Goal: Transaction & Acquisition: Purchase product/service

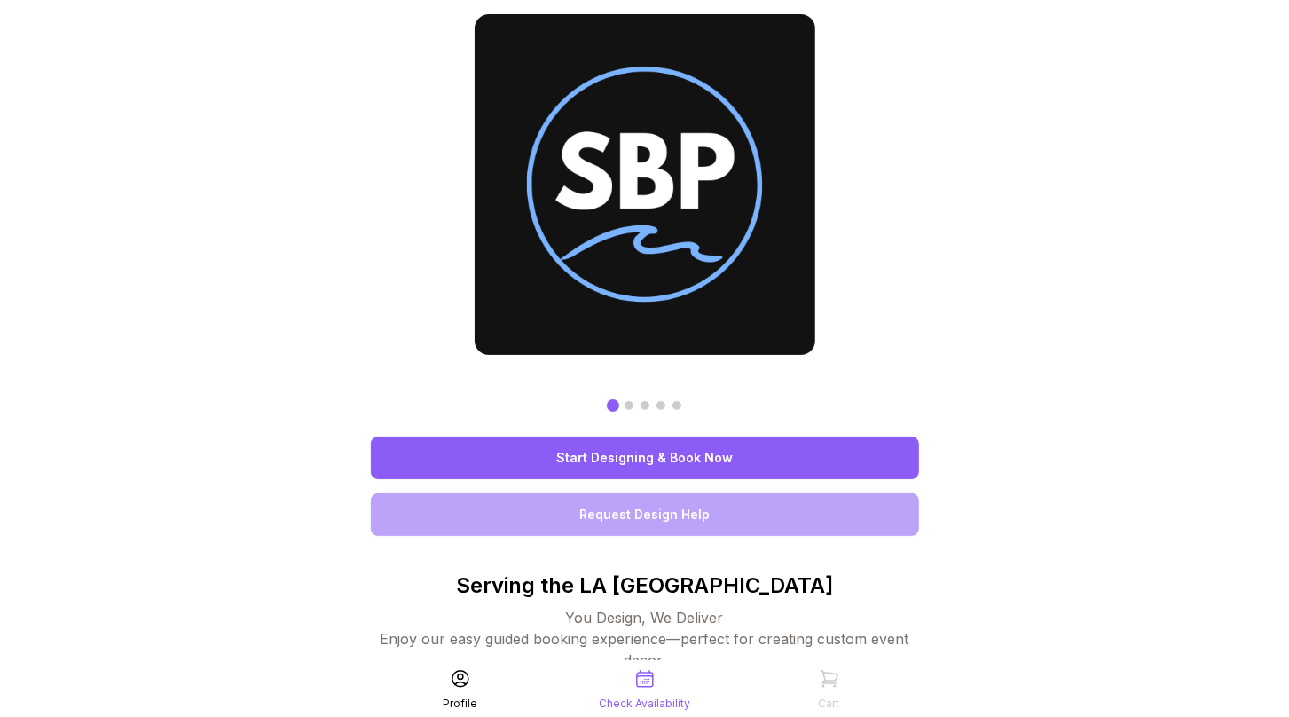
click at [674, 461] on link "Start Designing & Book Now" at bounding box center [645, 458] width 548 height 43
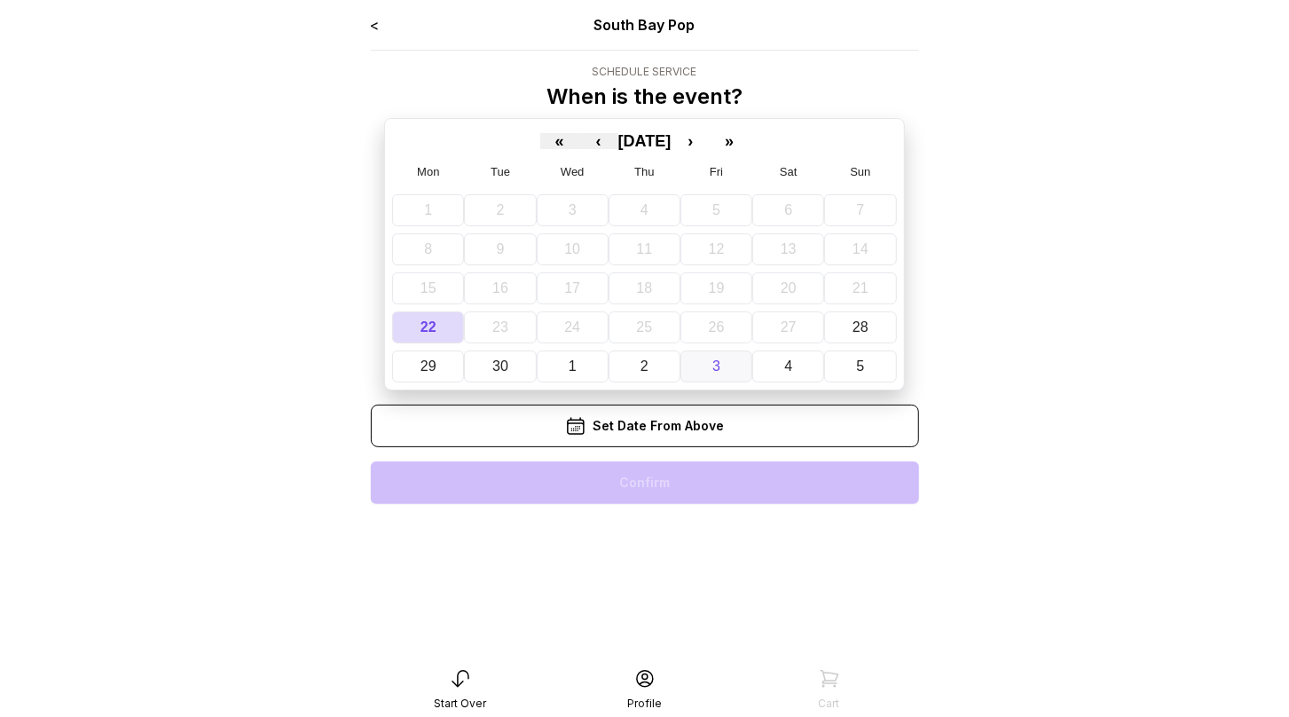
click at [727, 359] on button "3" at bounding box center [717, 367] width 72 height 32
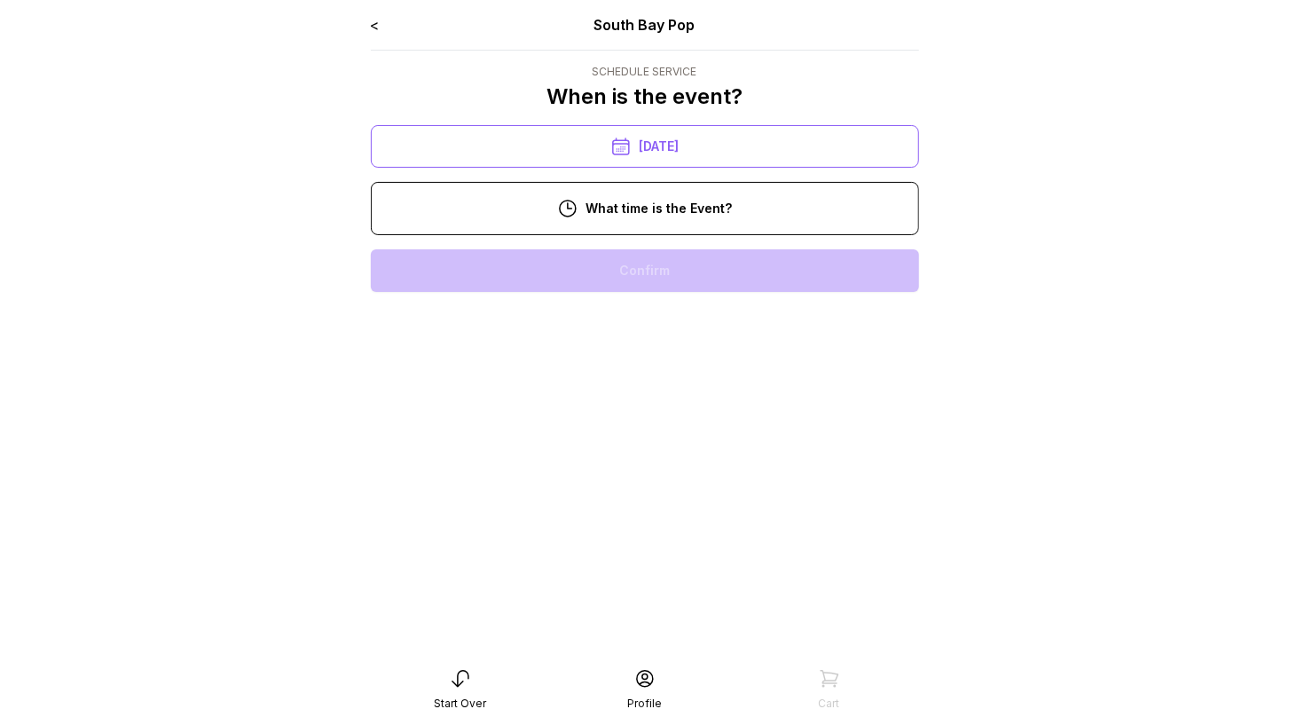
click at [692, 269] on div "10:00 am" at bounding box center [645, 270] width 520 height 43
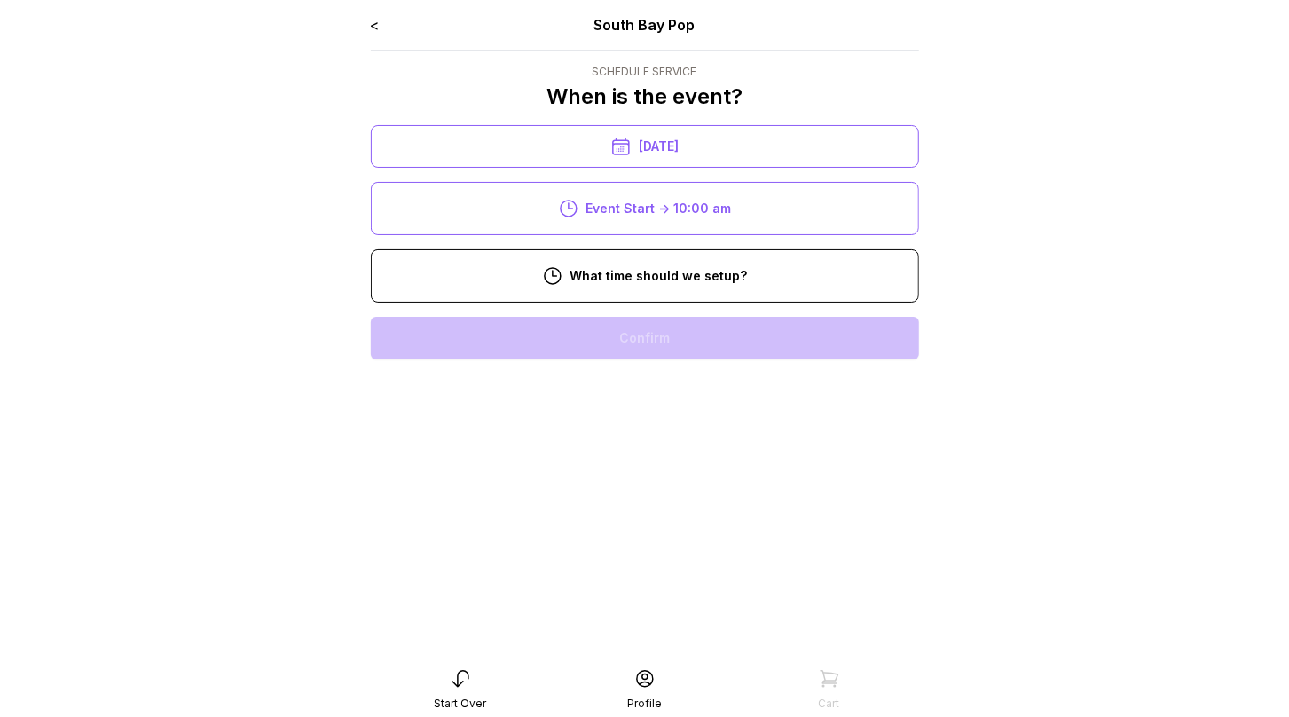
click at [681, 332] on div "8:00 am" at bounding box center [645, 338] width 520 height 43
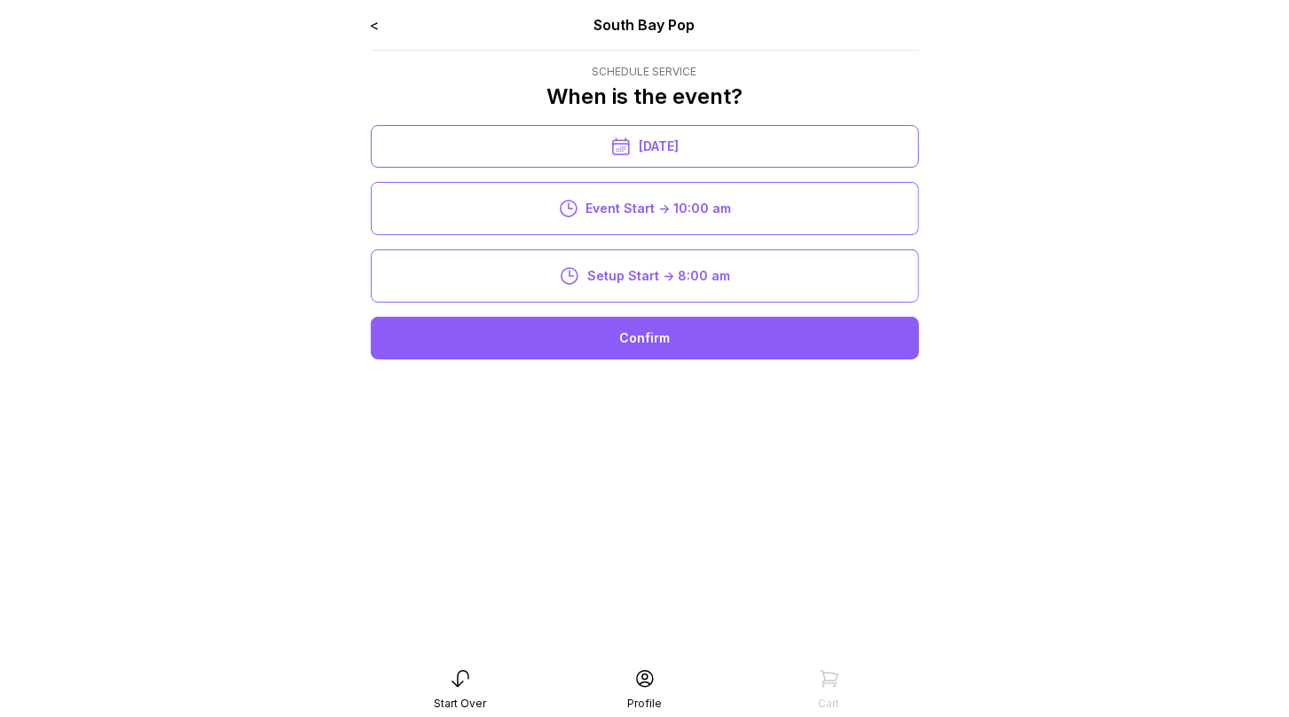
click at [681, 332] on div "Confirm" at bounding box center [645, 338] width 548 height 43
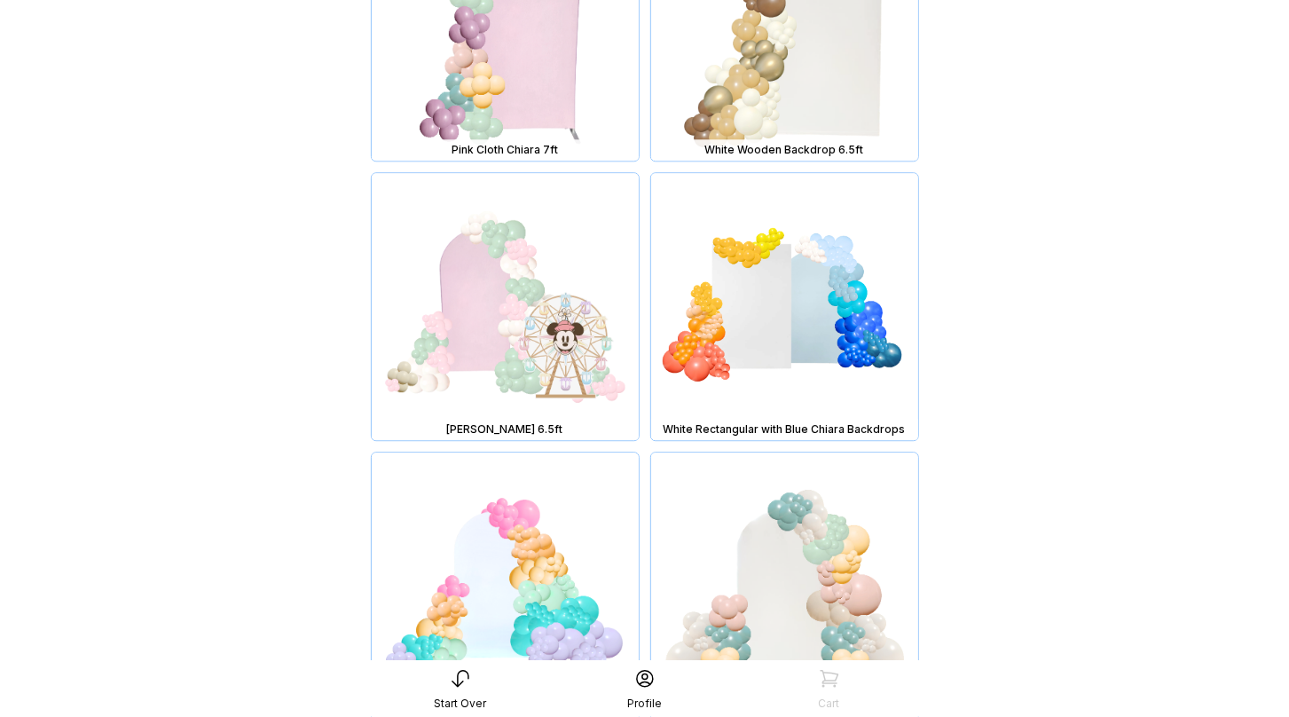
scroll to position [6528, 0]
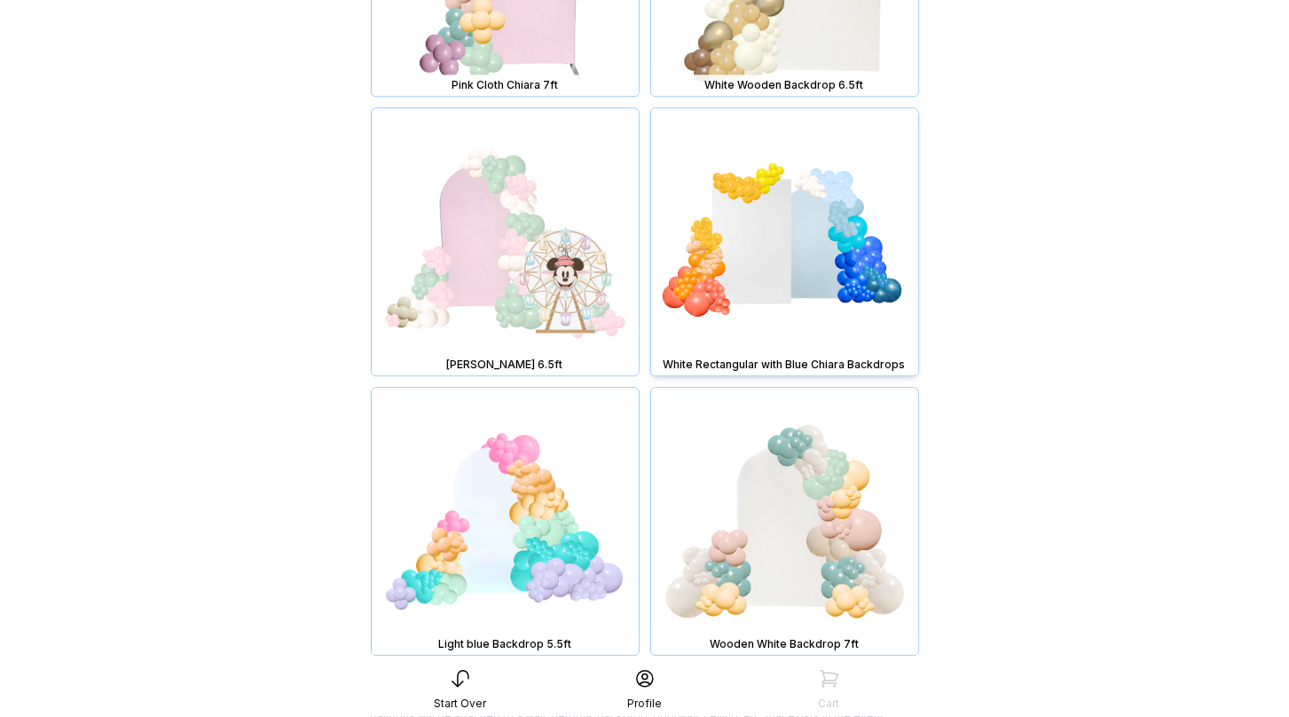
click at [798, 236] on img at bounding box center [784, 241] width 267 height 267
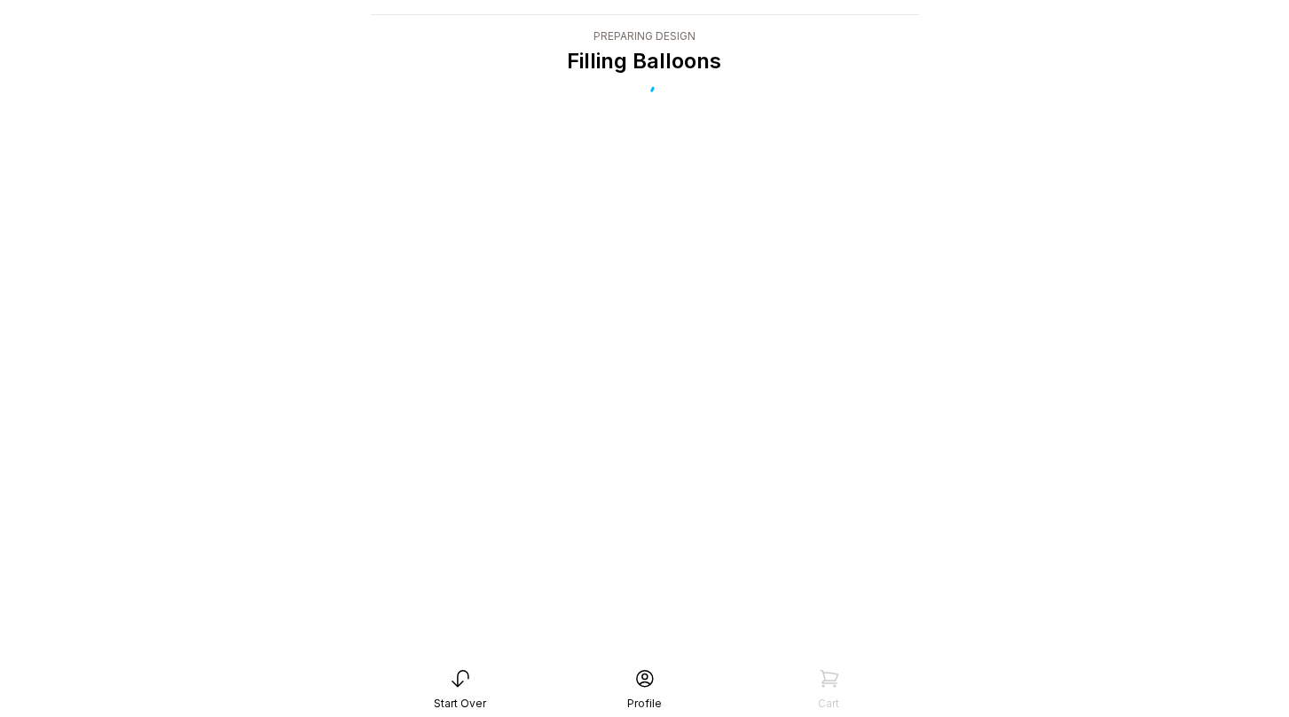
scroll to position [35, 0]
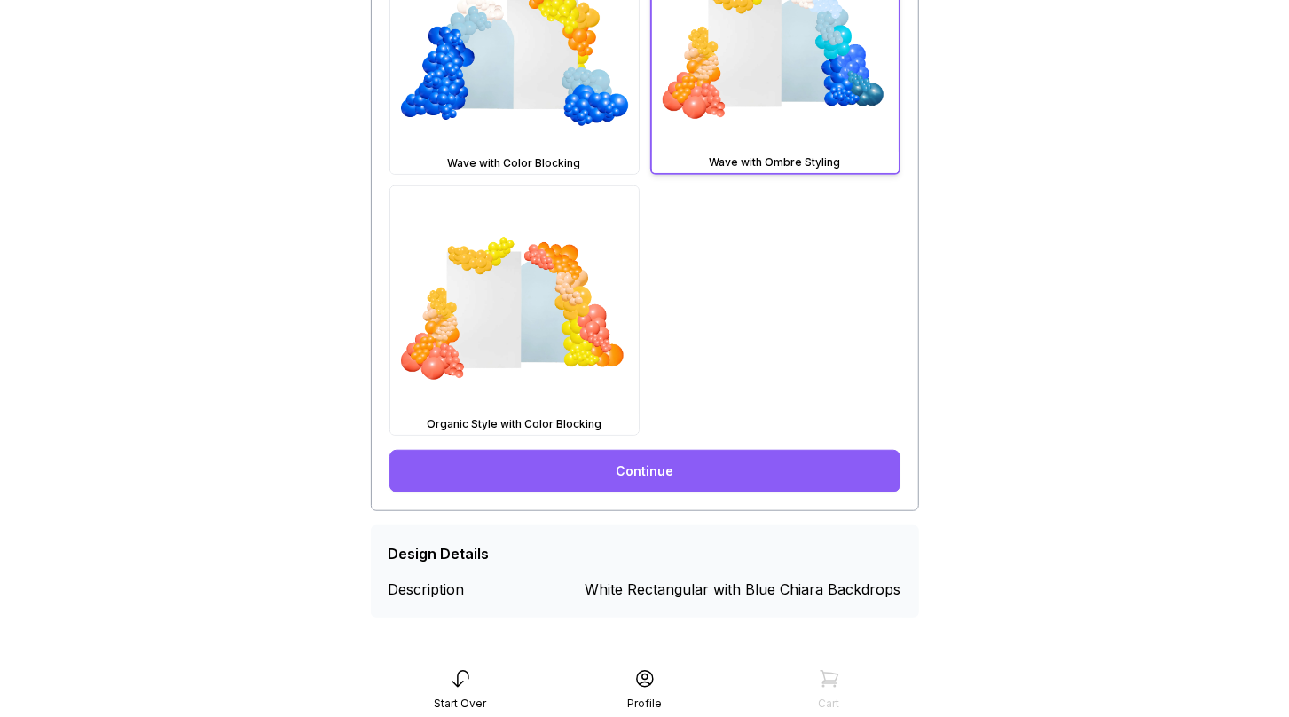
scroll to position [626, 0]
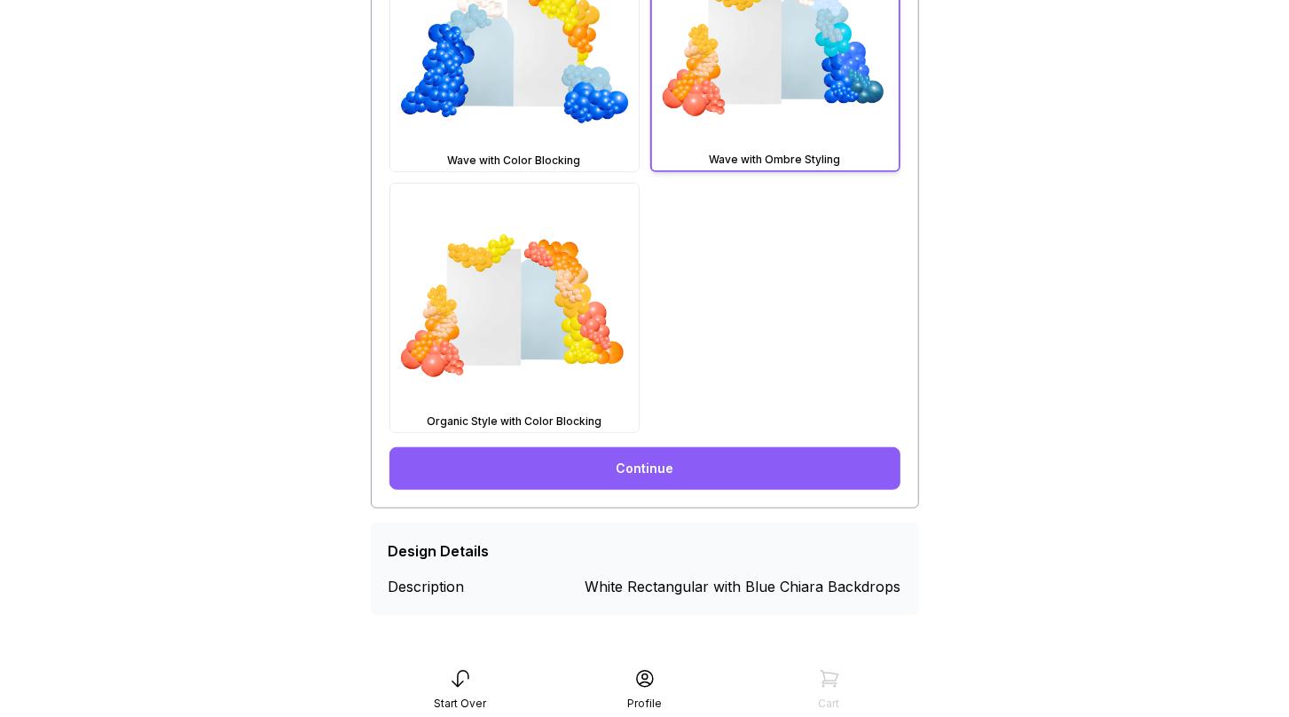
click at [781, 470] on link "Continue" at bounding box center [645, 468] width 511 height 43
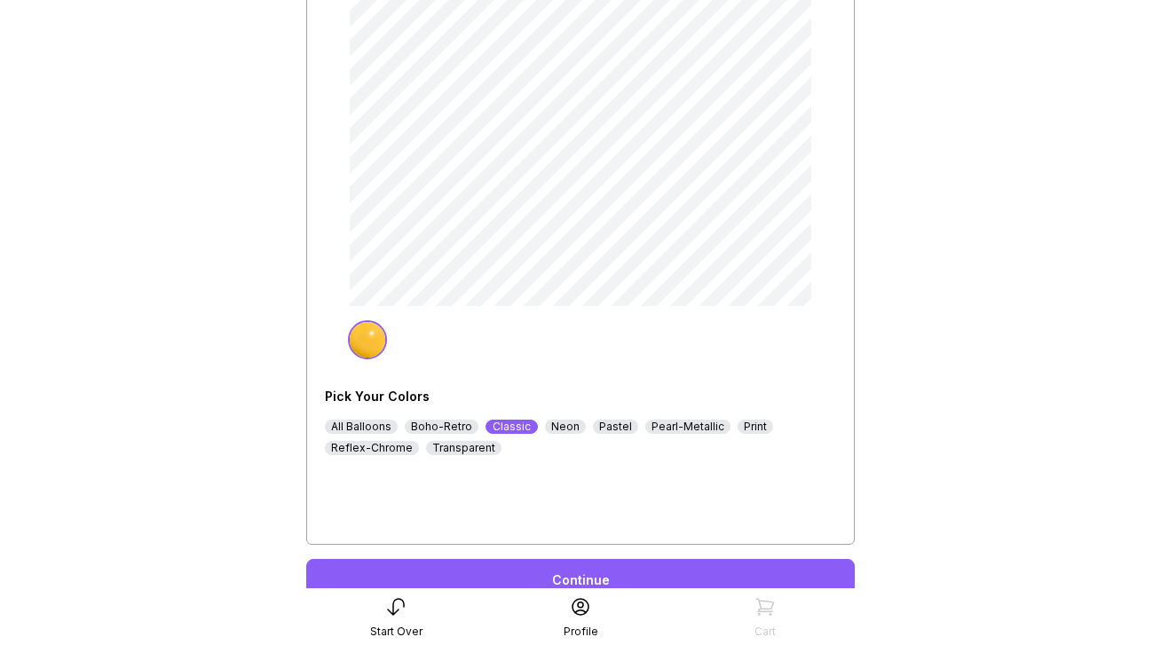
scroll to position [301, 0]
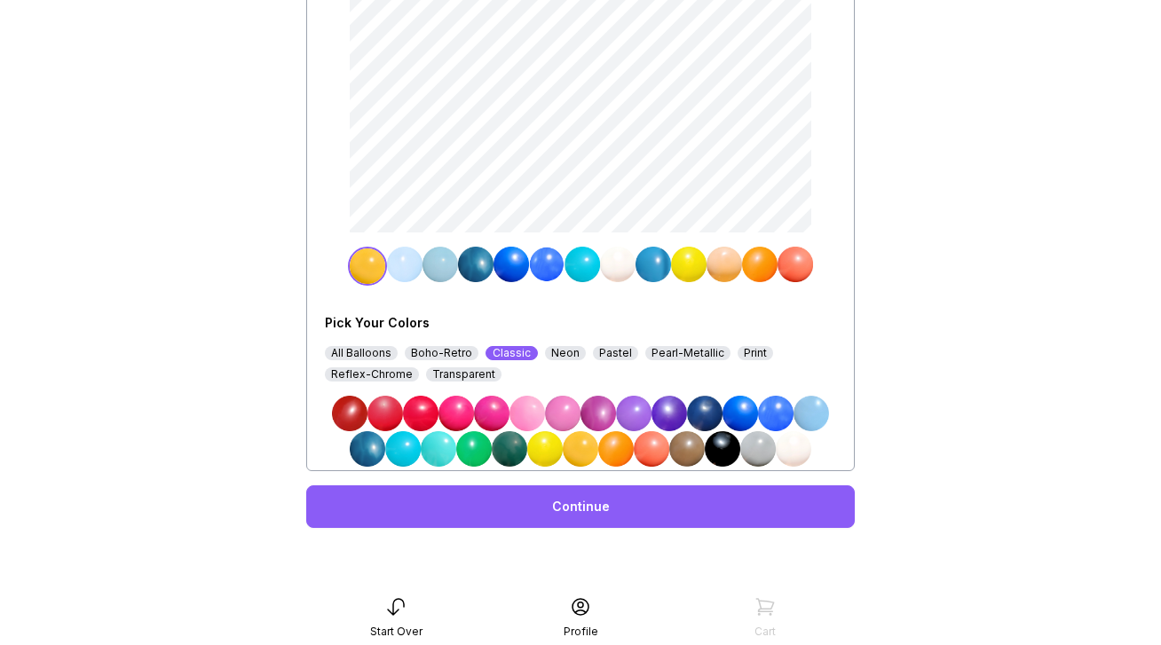
click at [676, 510] on div "Continue" at bounding box center [580, 506] width 548 height 43
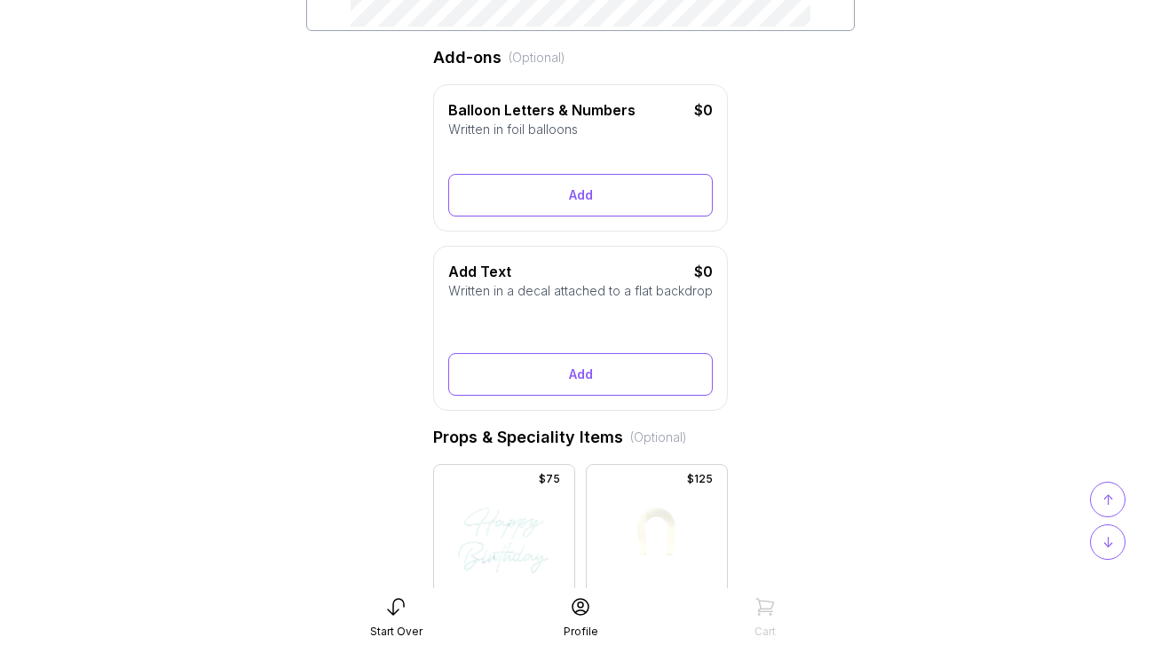
scroll to position [508, 0]
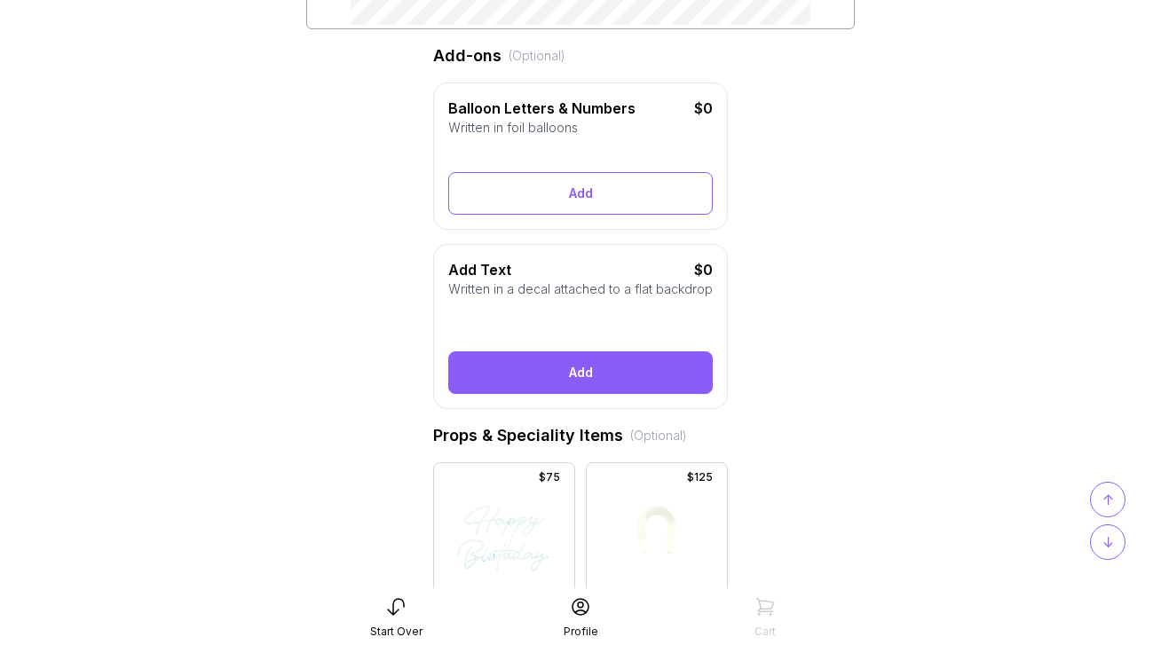
click at [592, 375] on button "Add" at bounding box center [580, 372] width 264 height 43
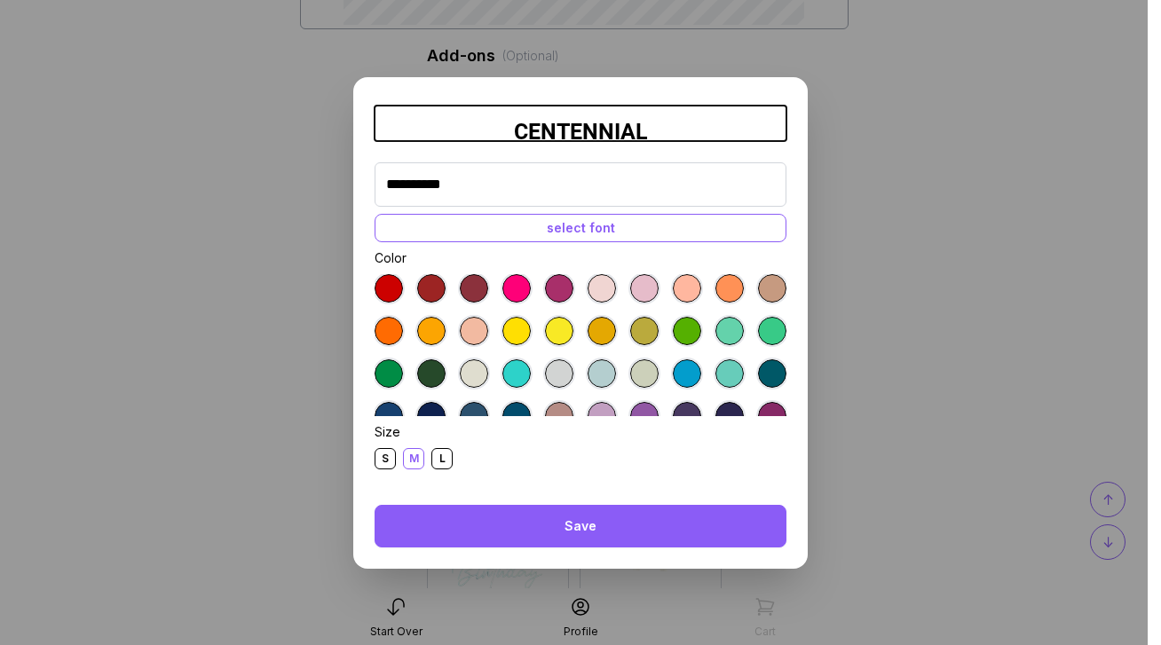
type input "**********"
click at [515, 521] on button "Save" at bounding box center [580, 526] width 412 height 43
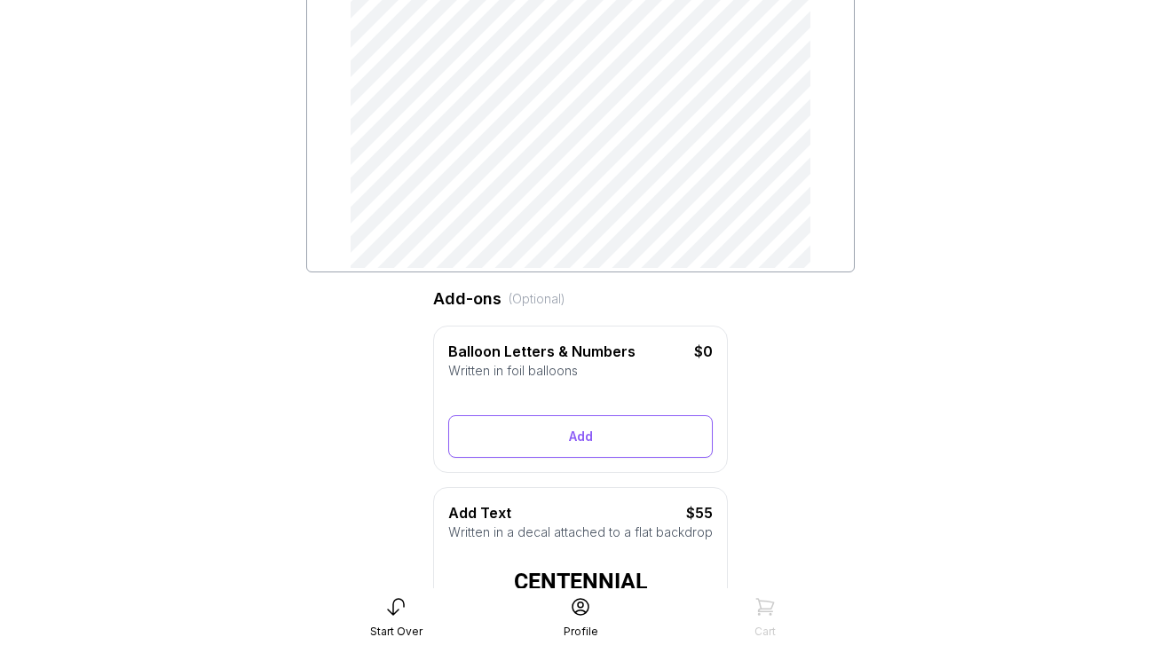
scroll to position [356, 0]
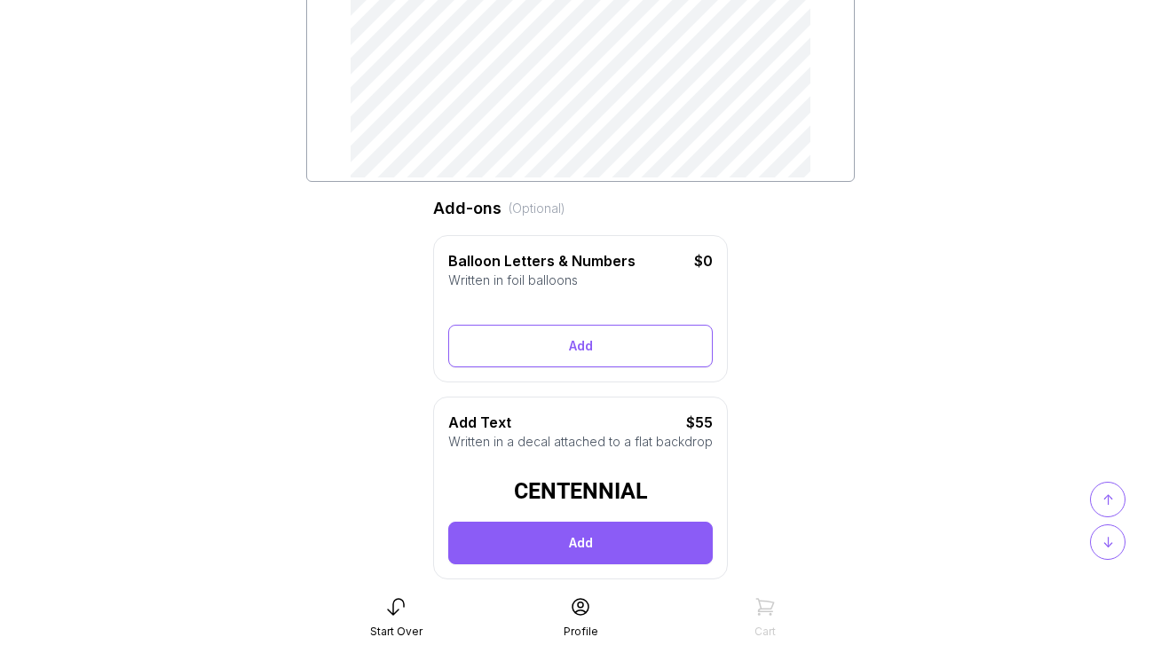
click at [540, 555] on button "Add" at bounding box center [580, 543] width 264 height 43
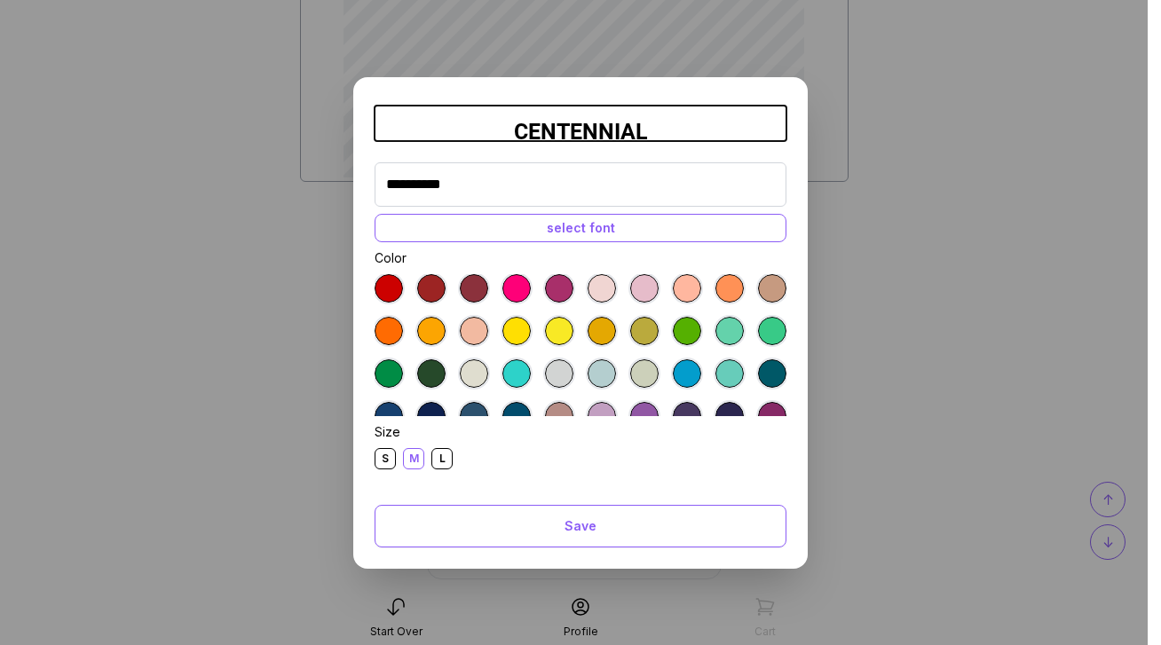
scroll to position [99, 0]
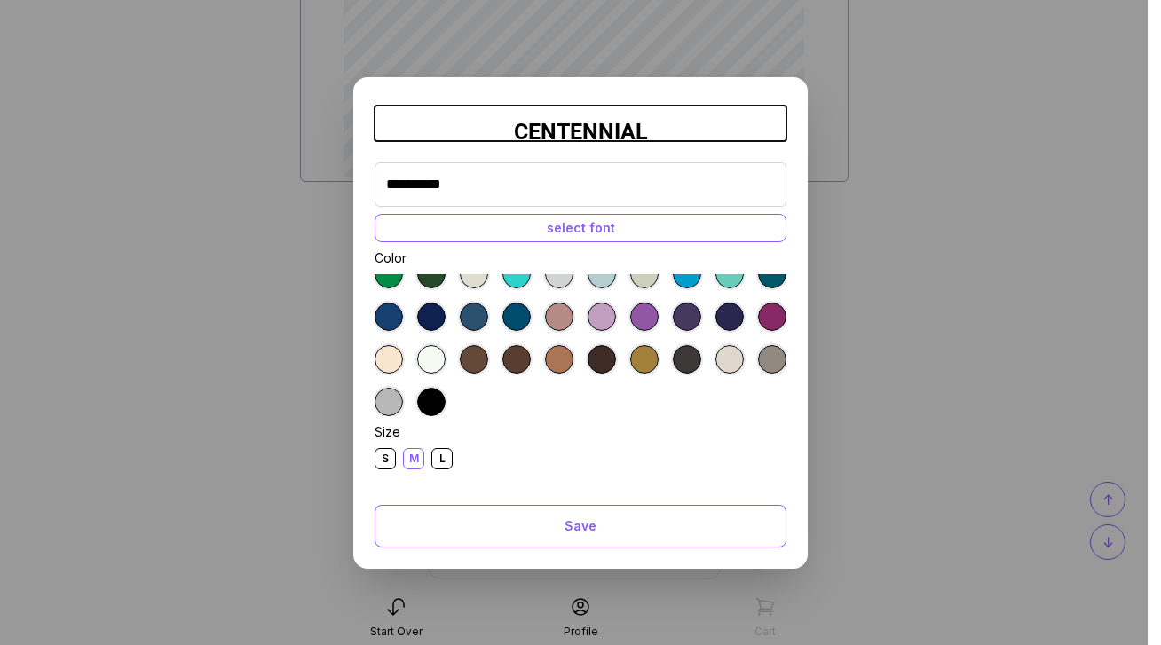
click at [393, 314] on div at bounding box center [388, 317] width 28 height 28
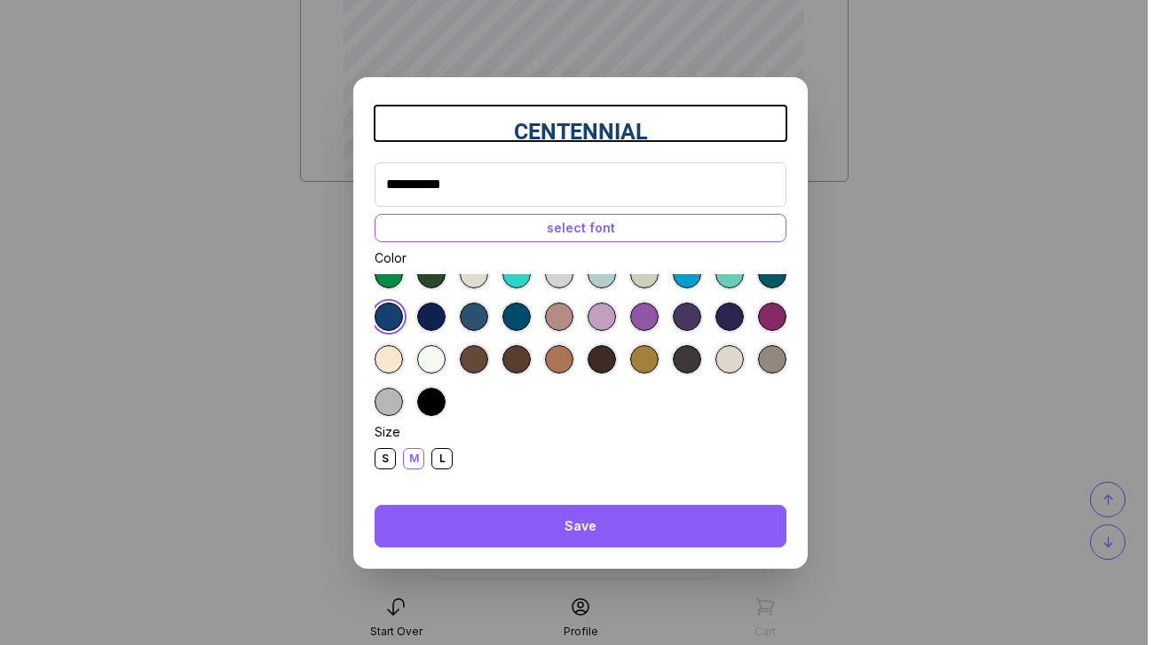
click at [568, 522] on button "Save" at bounding box center [580, 526] width 412 height 43
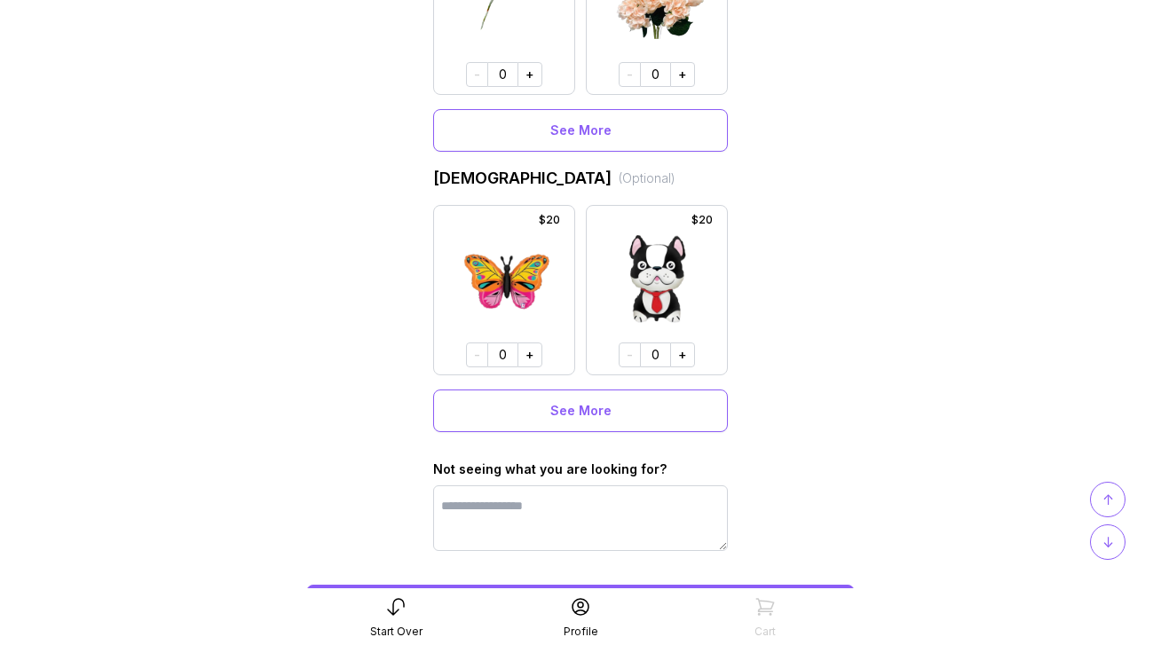
scroll to position [1430, 0]
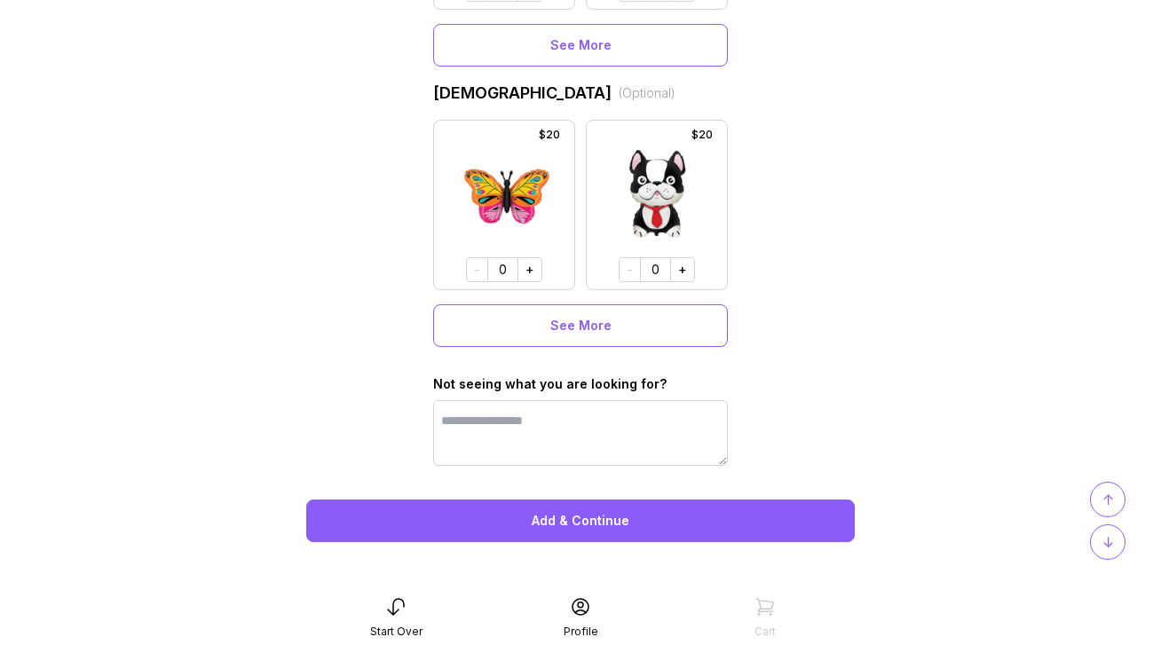
click at [610, 523] on button "Add & Continue" at bounding box center [580, 521] width 548 height 43
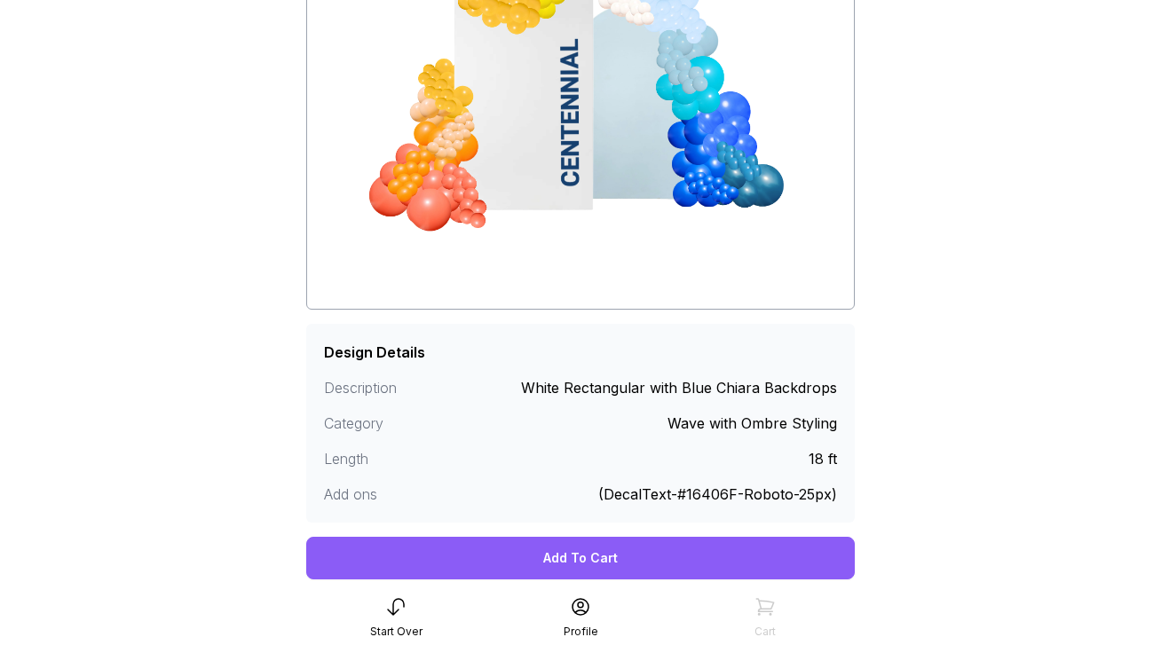
scroll to position [318, 0]
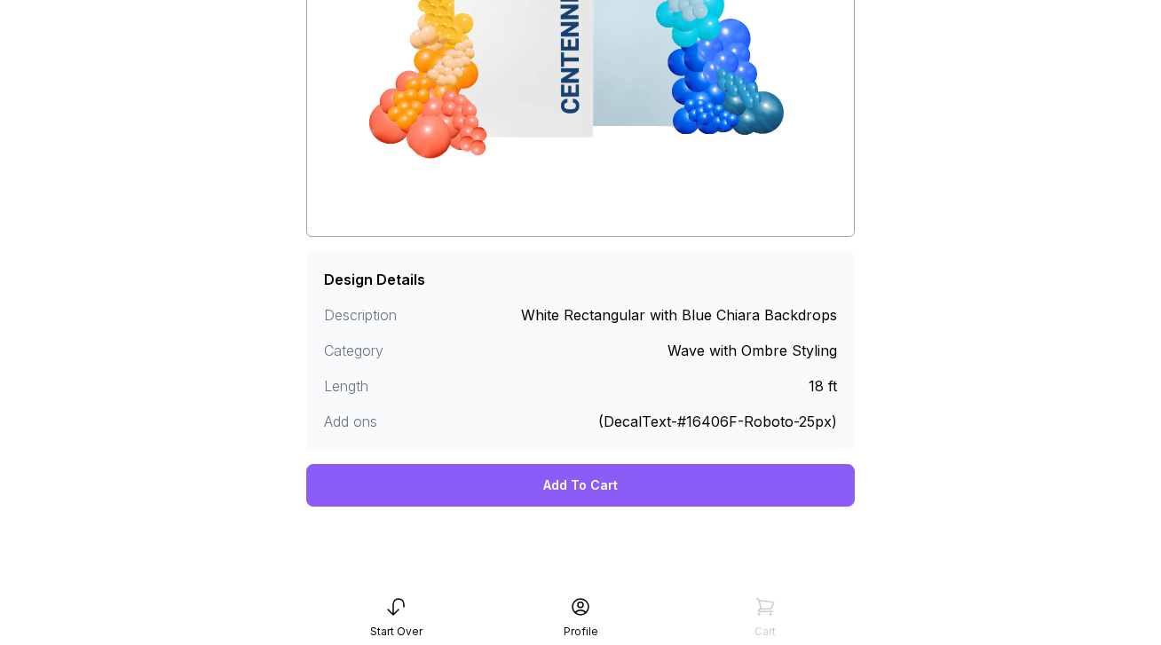
click at [603, 492] on div "Add To Cart" at bounding box center [580, 485] width 548 height 43
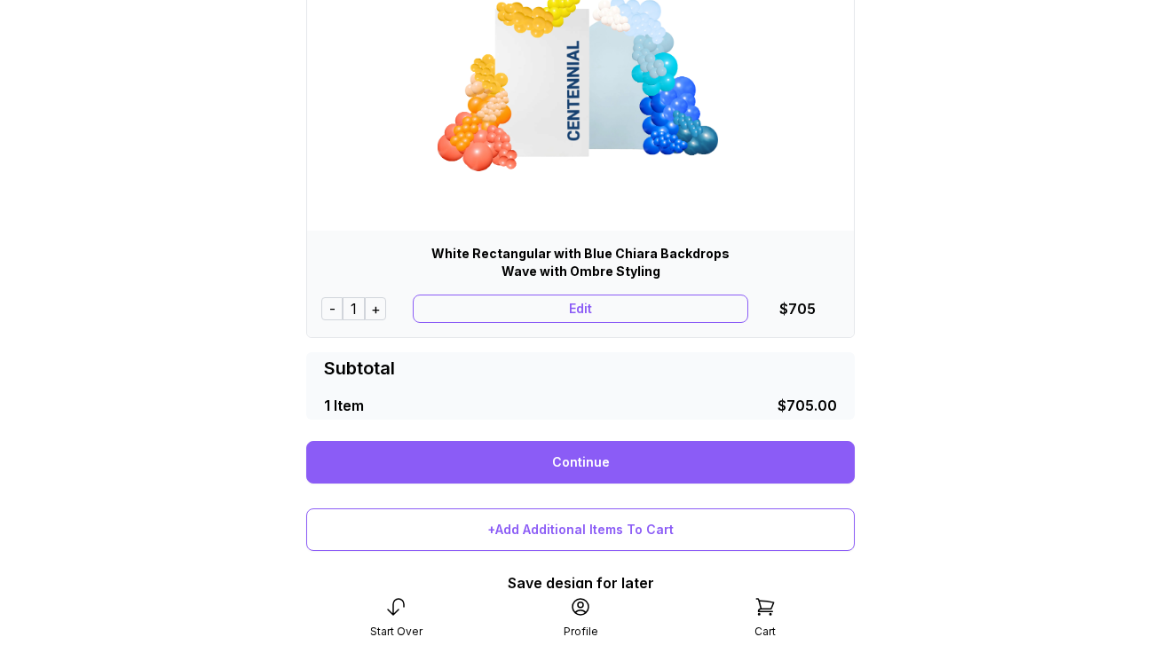
scroll to position [337, 0]
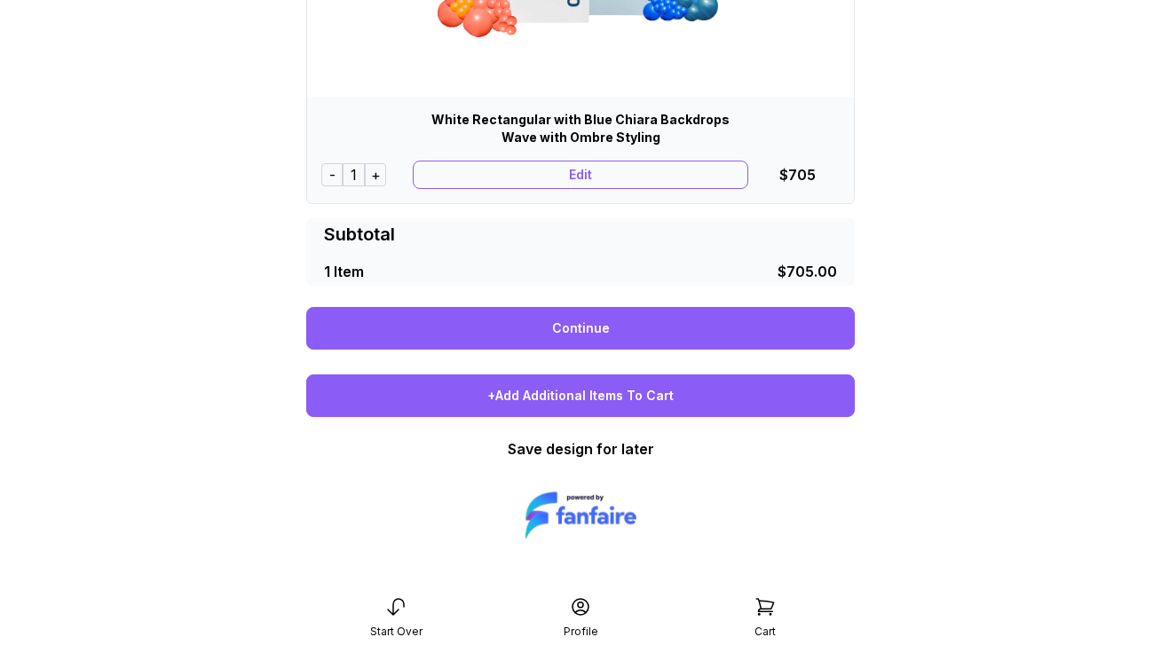
click at [597, 397] on div "+Add Additional Items To Cart" at bounding box center [580, 395] width 548 height 43
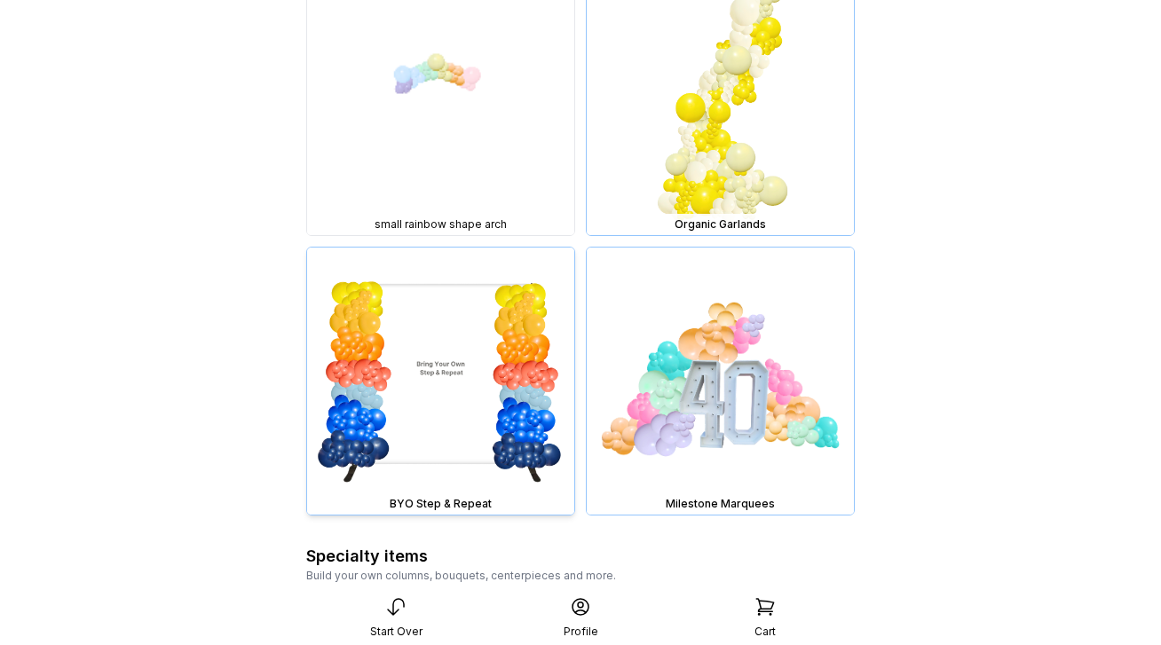
click at [510, 390] on img at bounding box center [440, 381] width 267 height 267
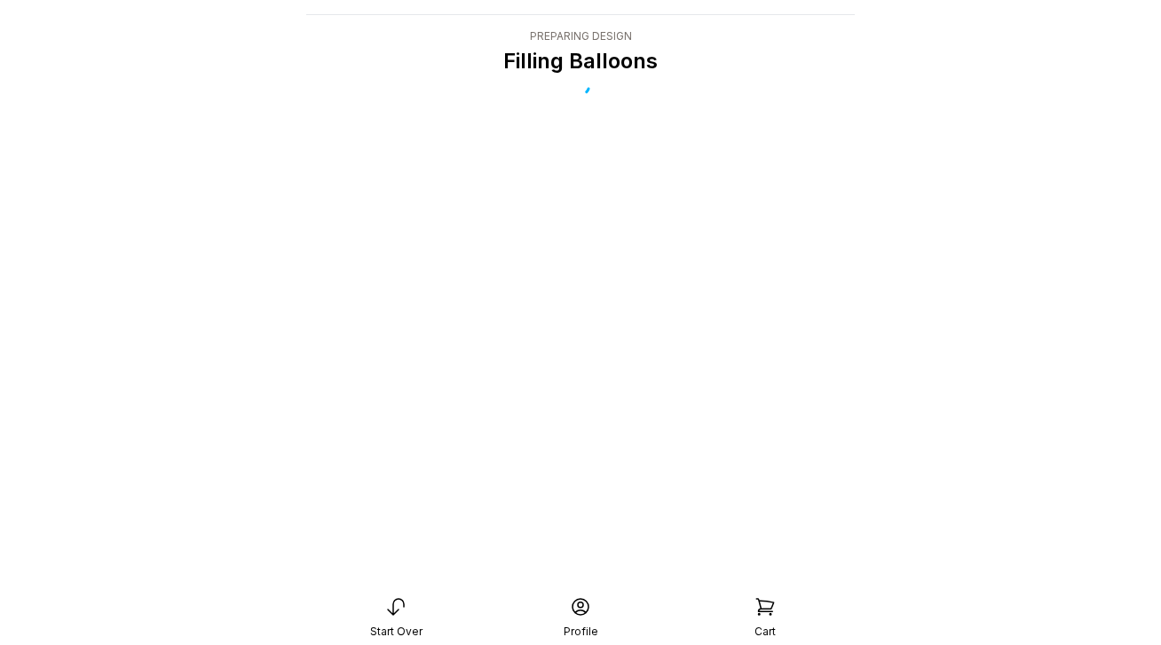
scroll to position [35, 0]
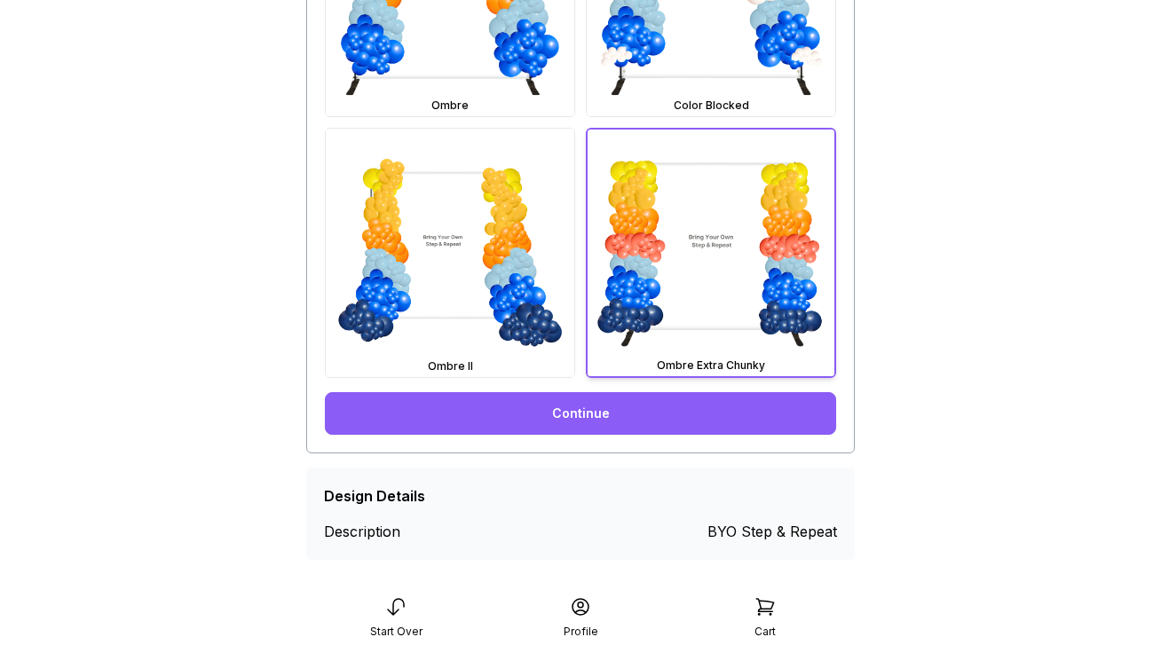
scroll to position [731, 0]
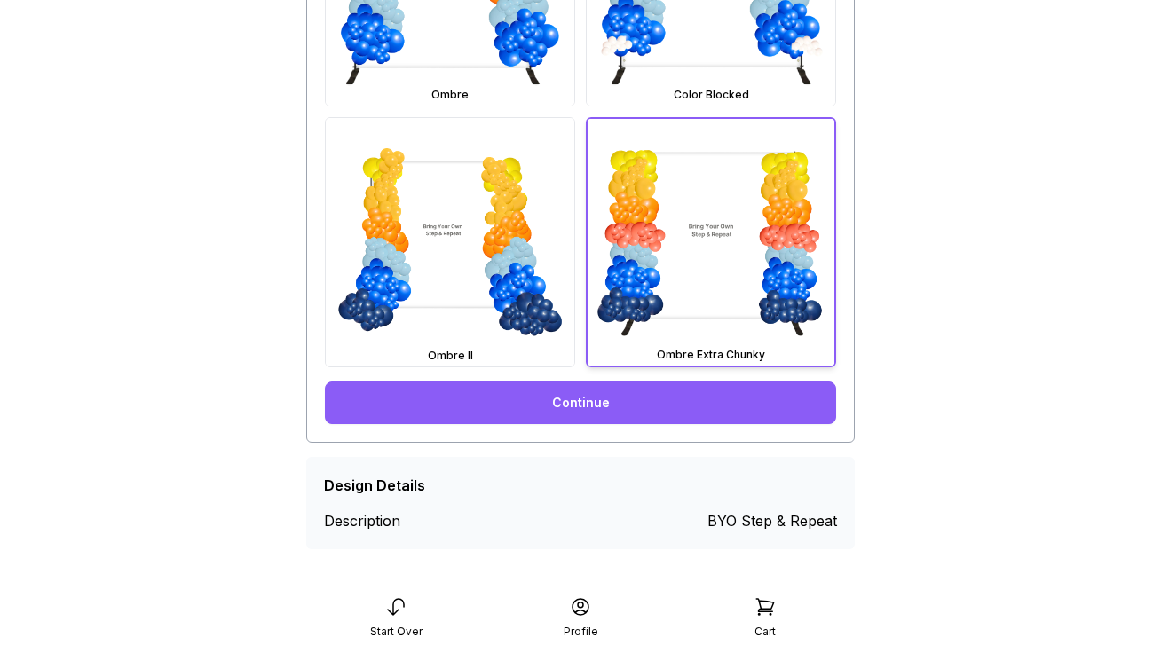
click at [711, 398] on link "Continue" at bounding box center [580, 403] width 511 height 43
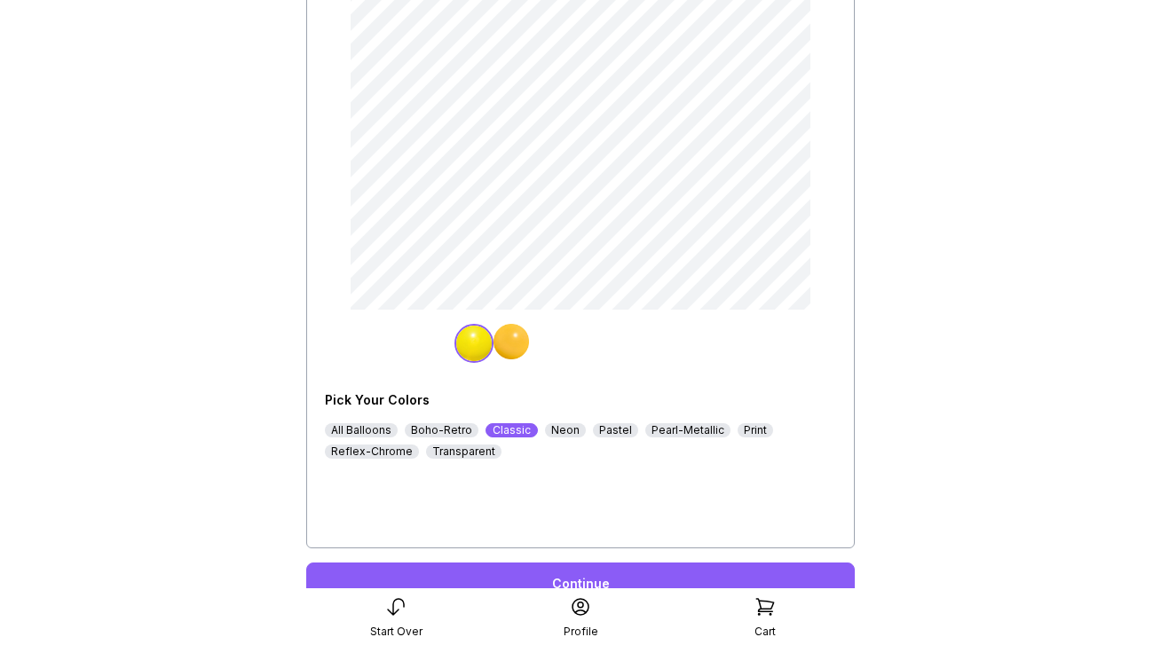
scroll to position [301, 0]
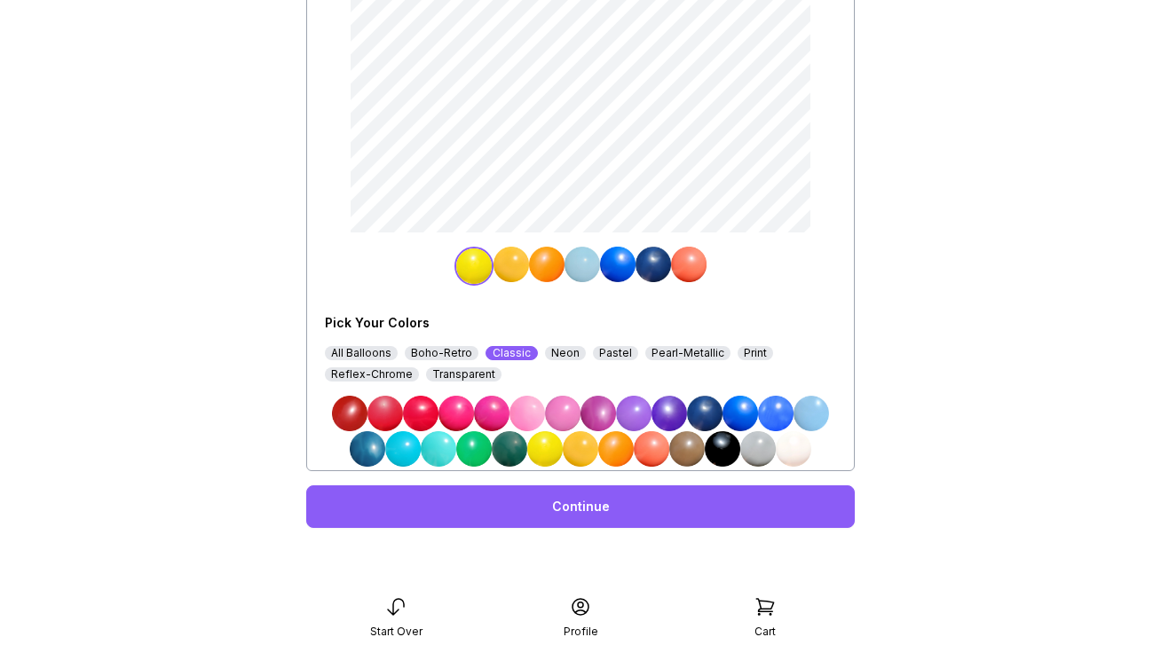
click at [676, 510] on div "Continue" at bounding box center [580, 506] width 548 height 43
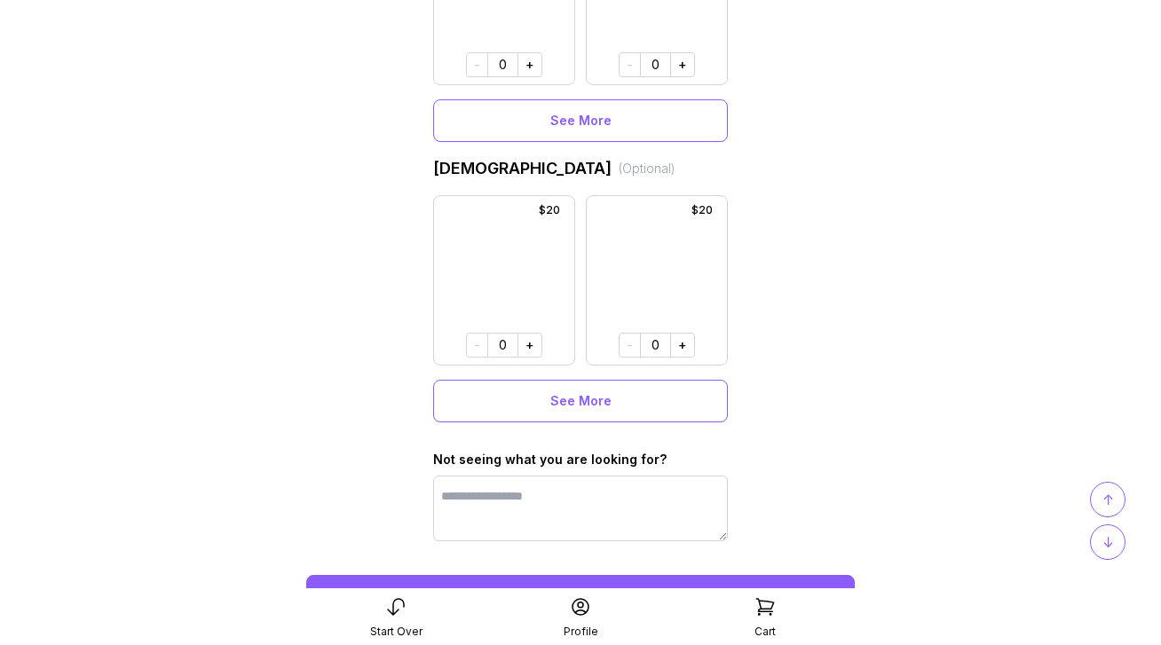
scroll to position [1348, 0]
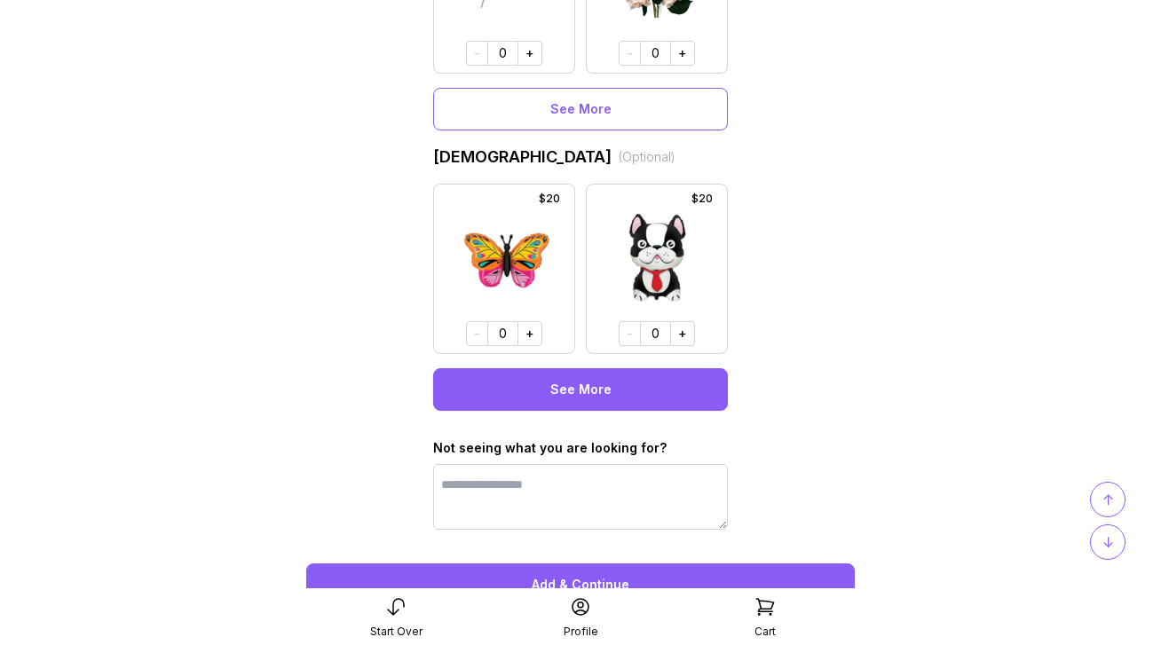
click at [640, 402] on button "See More" at bounding box center [580, 389] width 295 height 43
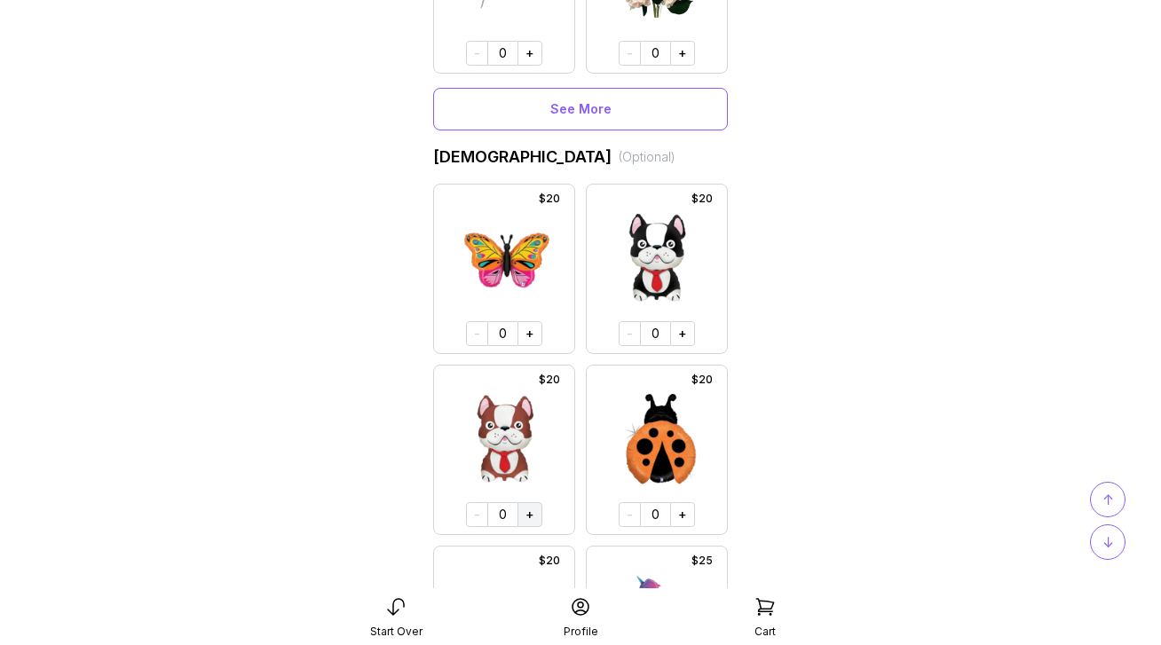
click at [532, 516] on button "+" at bounding box center [529, 514] width 25 height 25
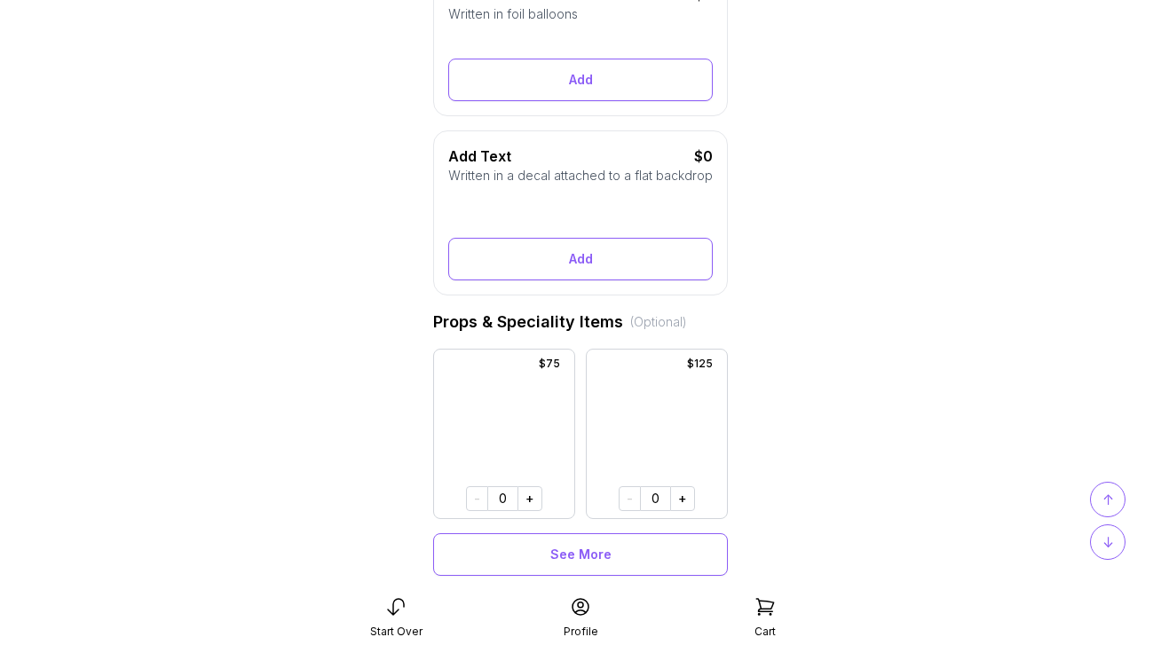
scroll to position [0, 0]
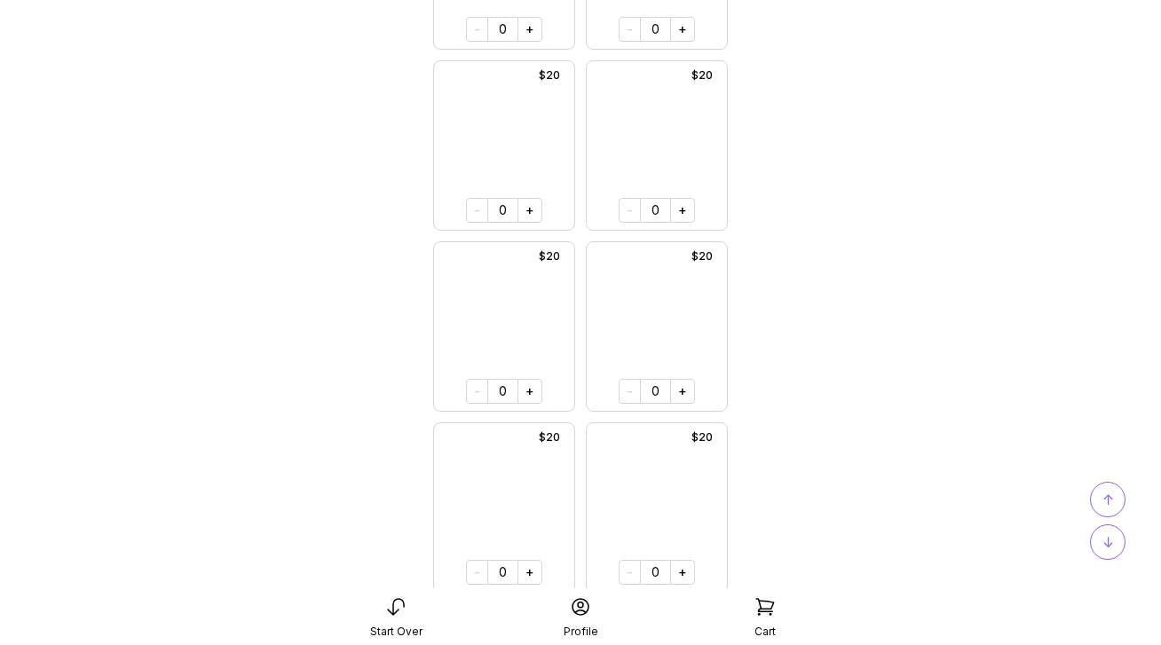
scroll to position [20543, 0]
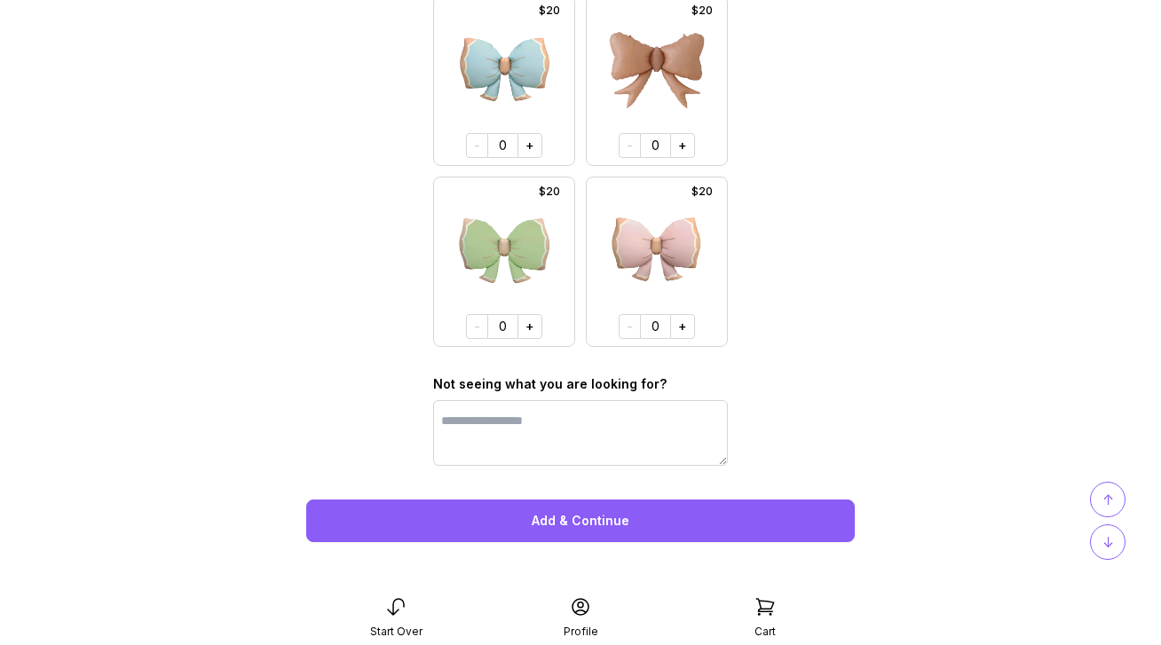
click at [588, 529] on button "Add & Continue" at bounding box center [580, 521] width 548 height 43
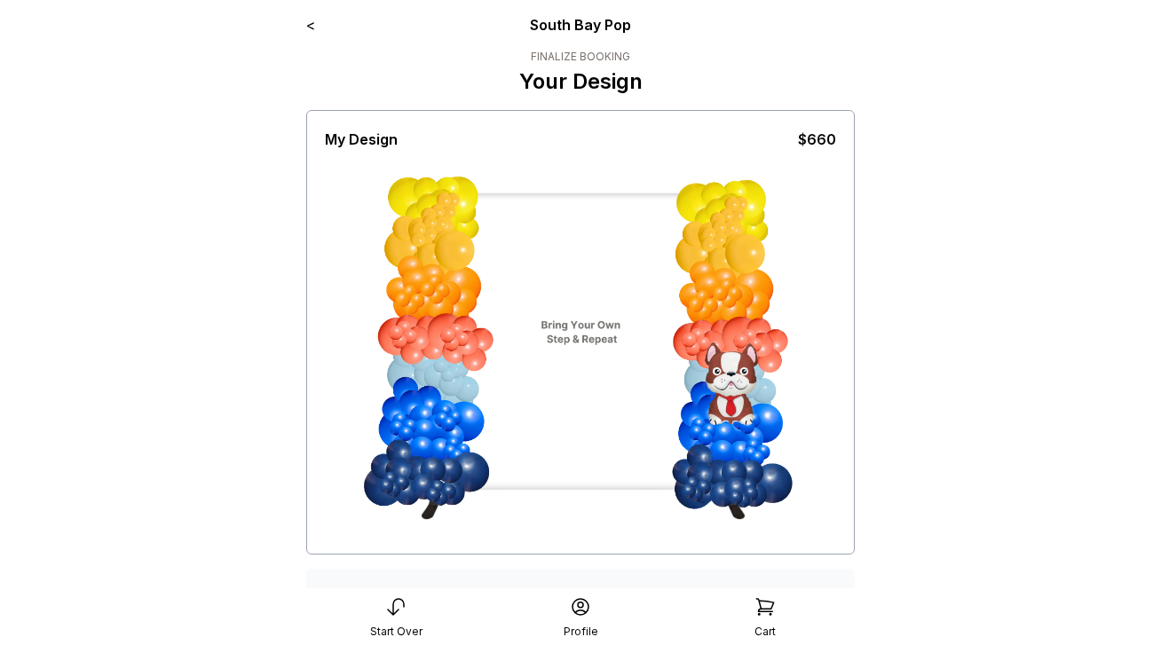
scroll to position [318, 0]
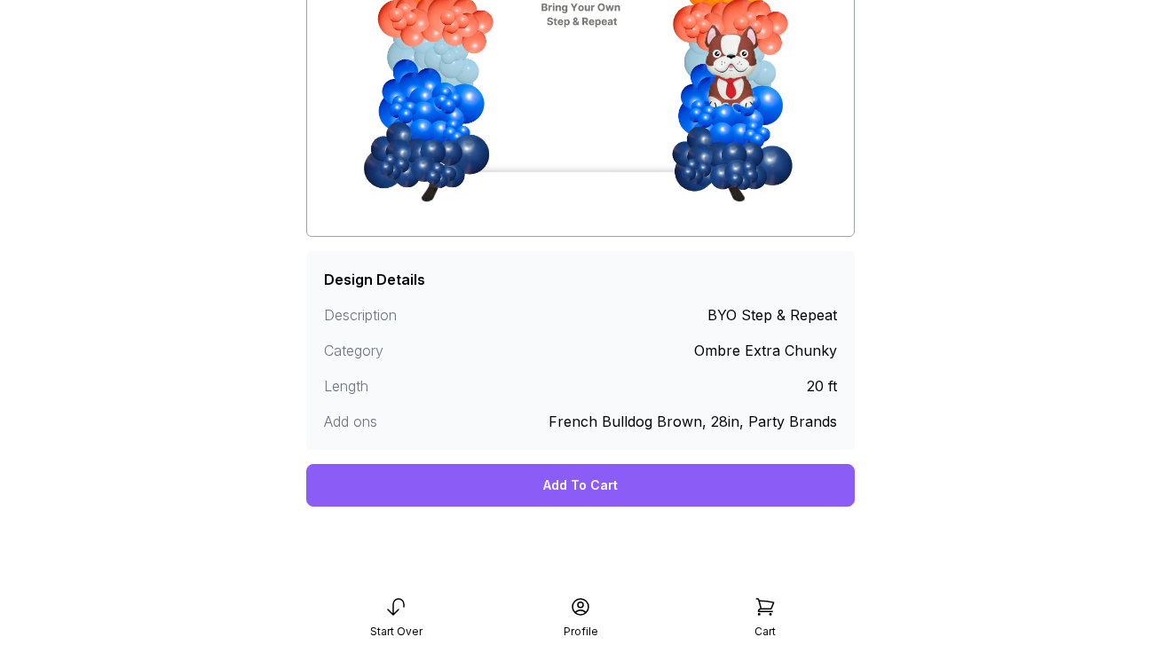
click at [603, 489] on div "Add To Cart" at bounding box center [580, 485] width 548 height 43
